Goal: Find specific page/section: Find specific page/section

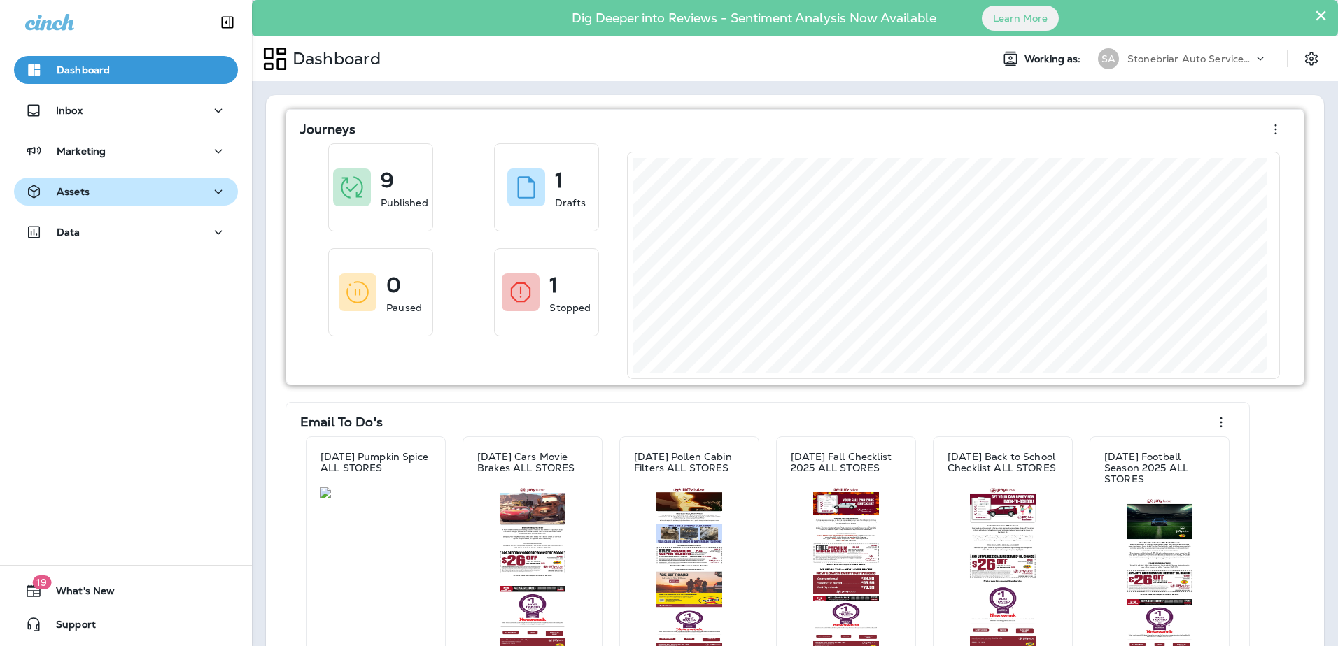
click at [210, 190] on icon "button" at bounding box center [218, 191] width 17 height 17
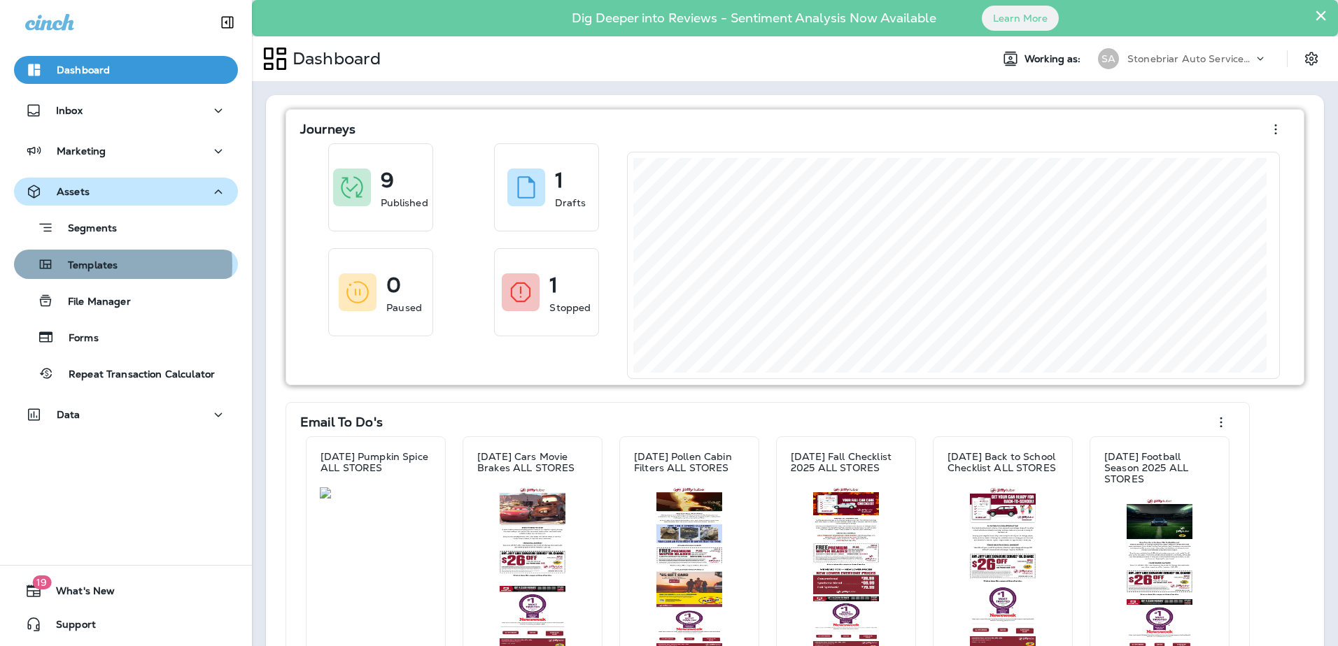
click at [106, 265] on p "Templates" at bounding box center [86, 266] width 64 height 13
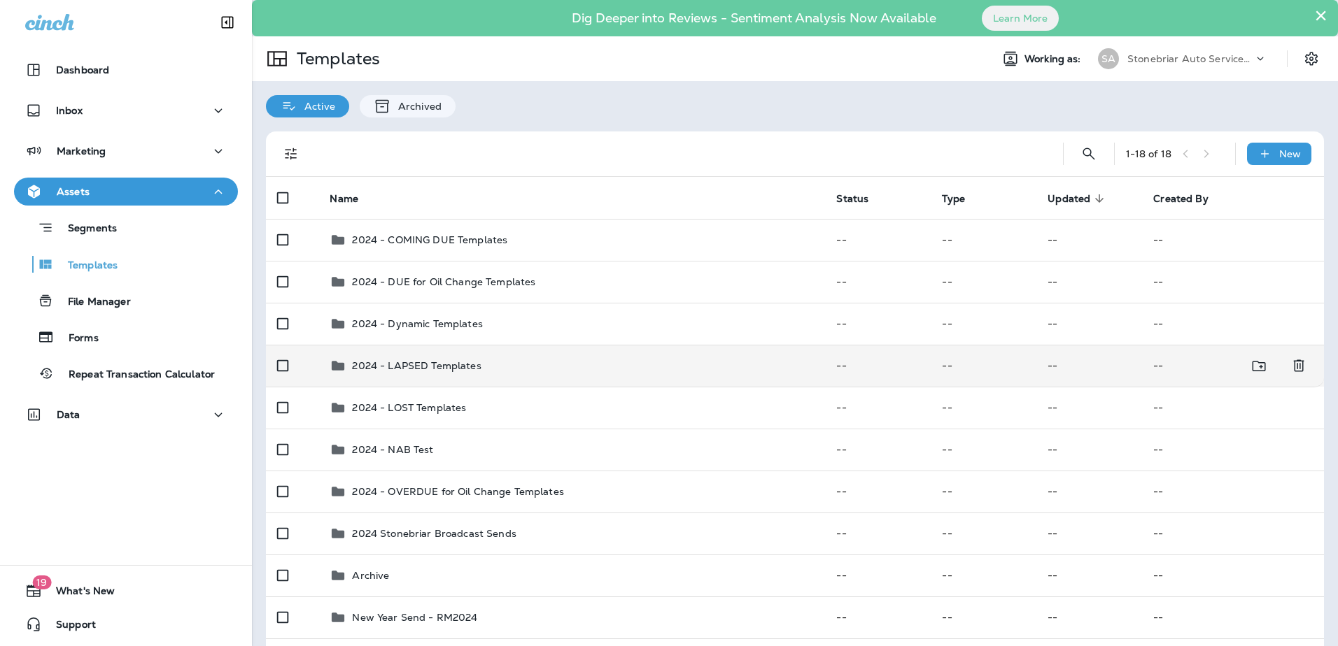
scroll to position [280, 0]
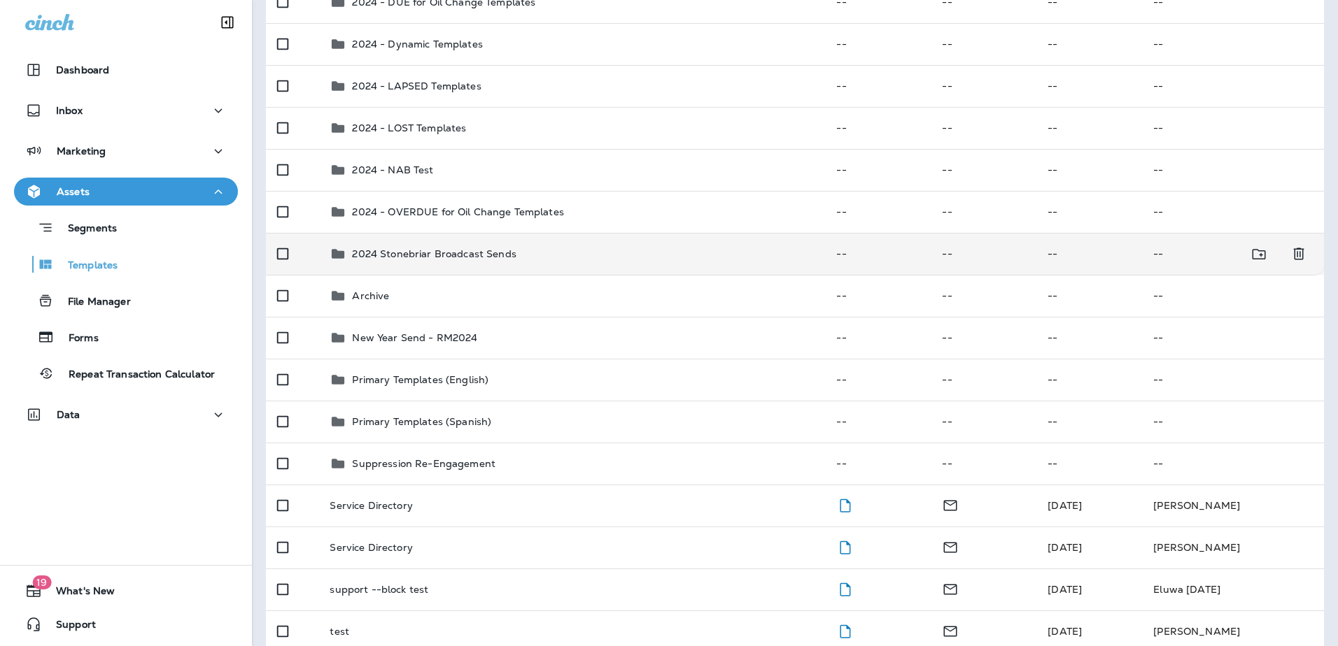
click at [465, 253] on p "2024 Stonebriar Broadcast Sends" at bounding box center [434, 253] width 164 height 11
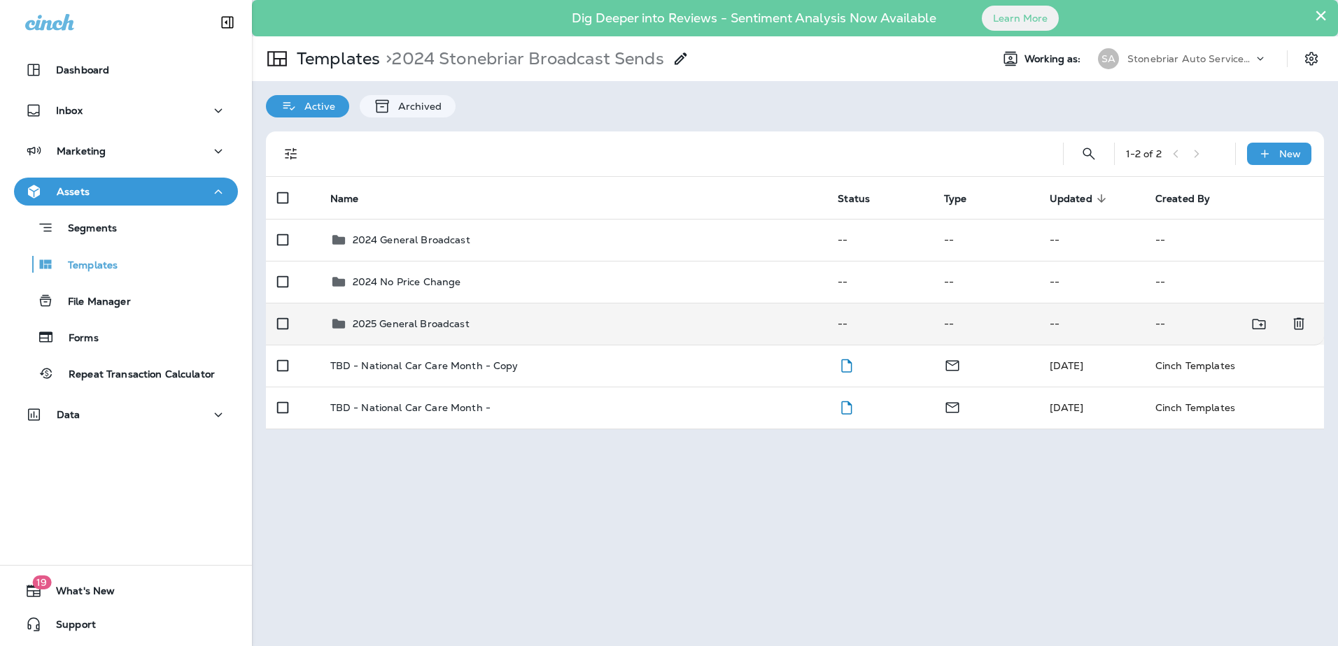
click at [455, 331] on div "2025 General Broadcast" at bounding box center [411, 324] width 117 height 17
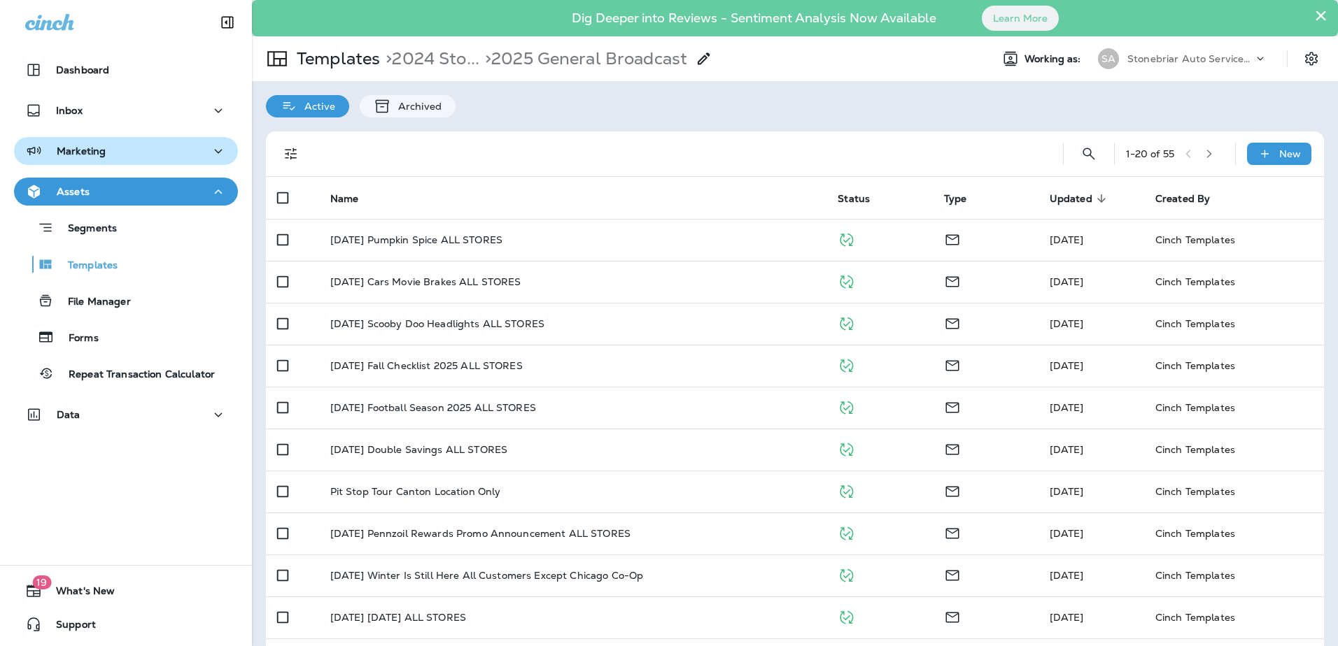
click at [144, 142] on button "Marketing" at bounding box center [126, 151] width 224 height 28
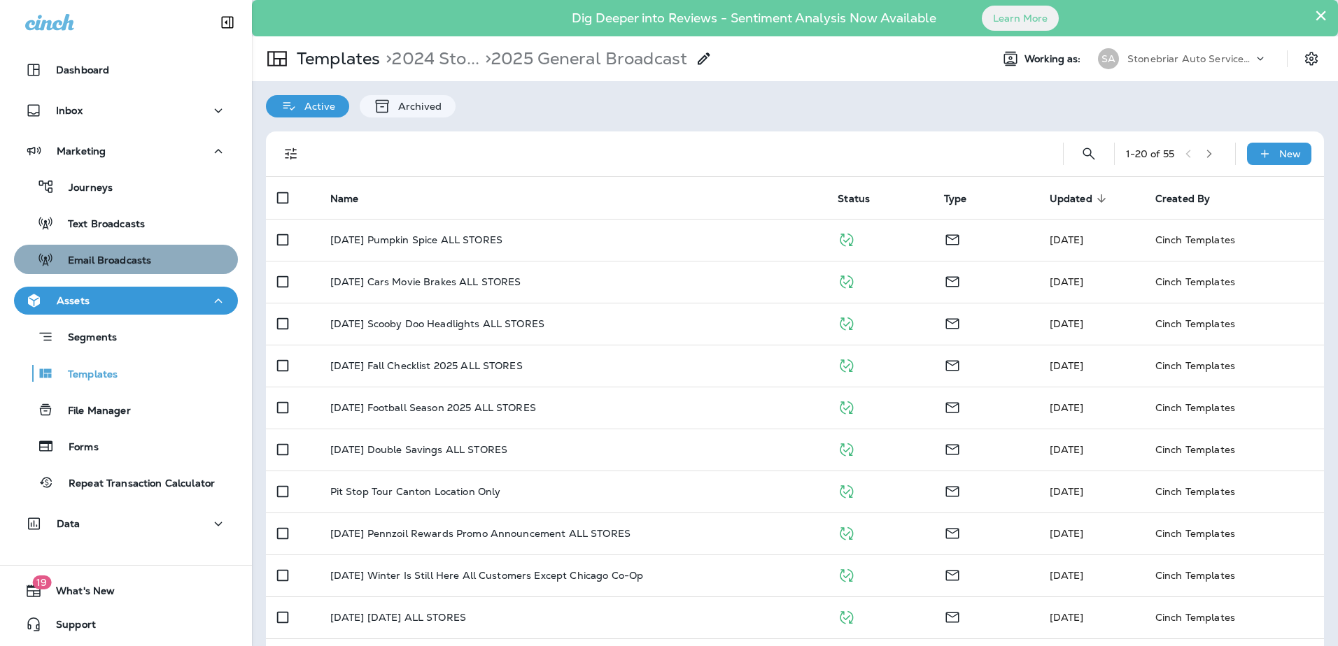
click at [129, 258] on p "Email Broadcasts" at bounding box center [102, 261] width 97 height 13
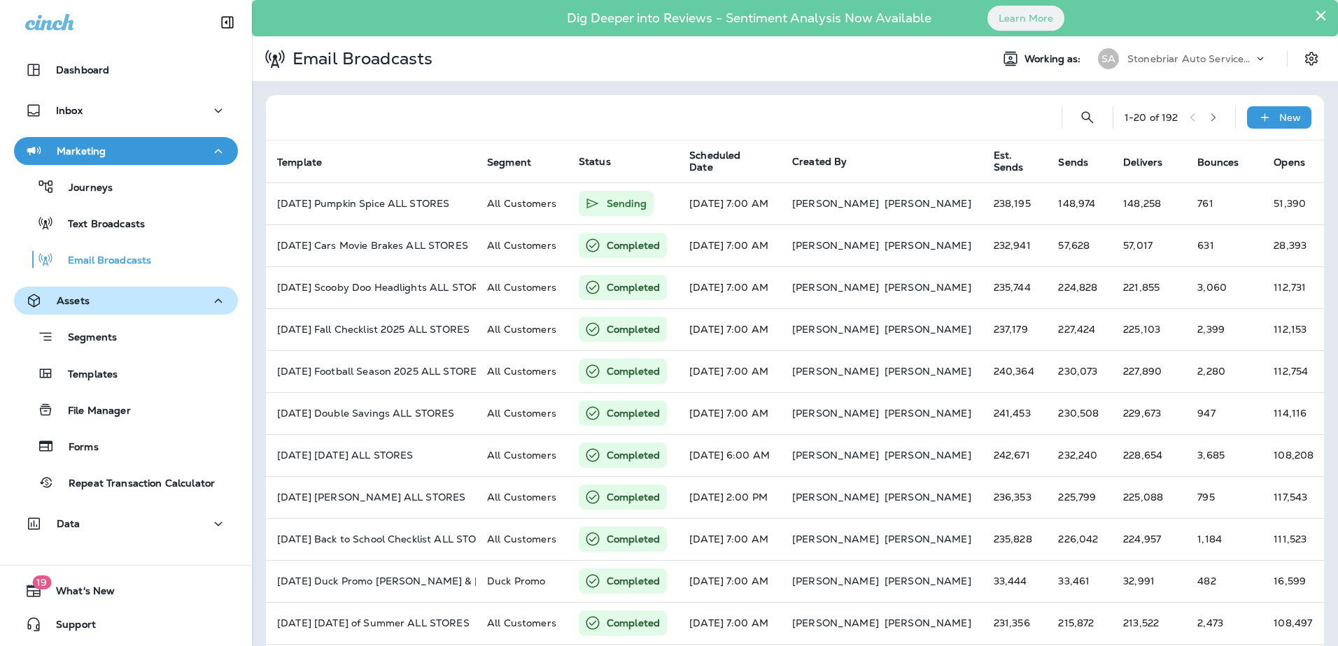
click at [475, 98] on div at bounding box center [663, 117] width 773 height 45
